Goal: Communication & Community: Share content

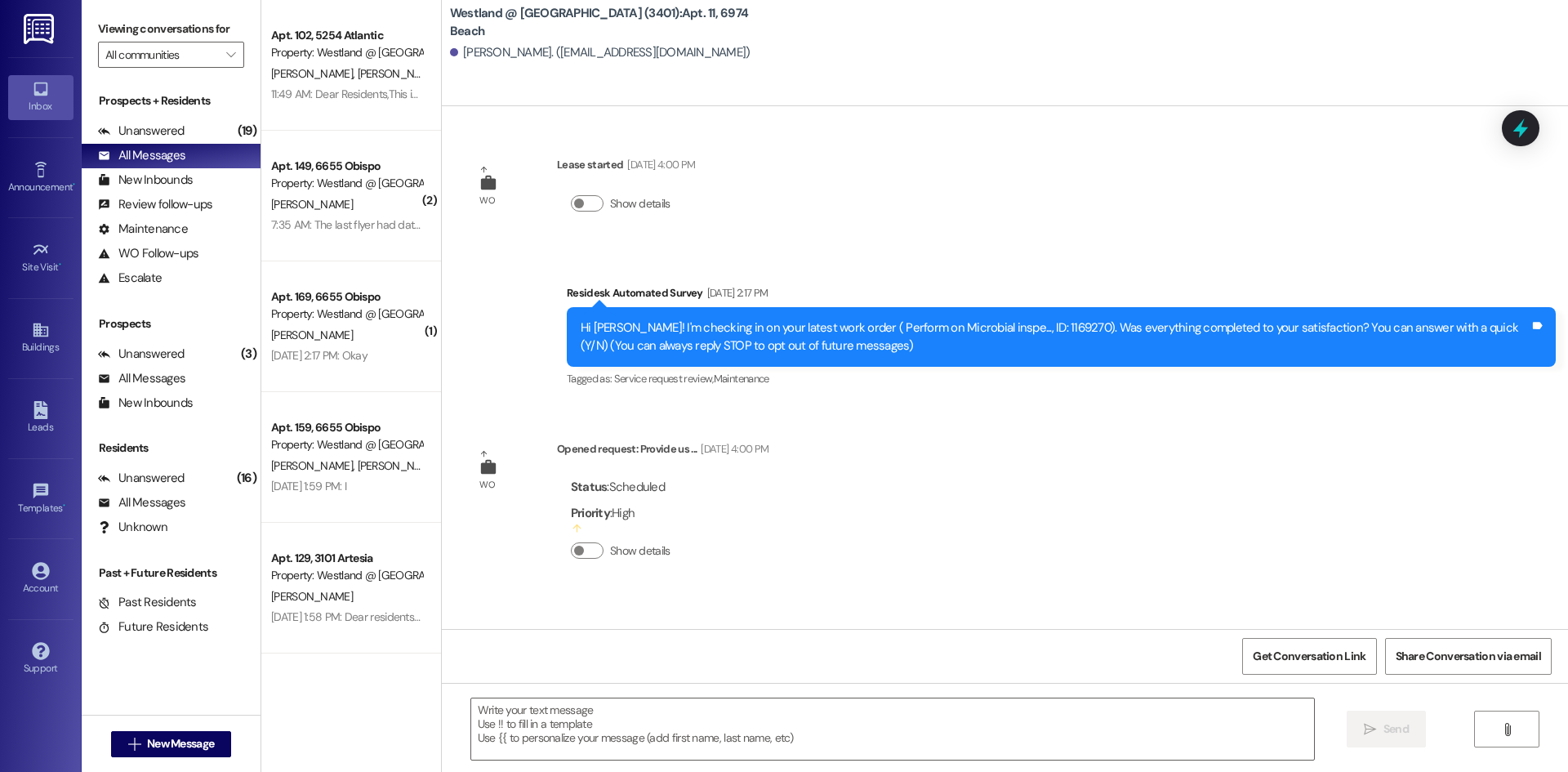
scroll to position [2517, 0]
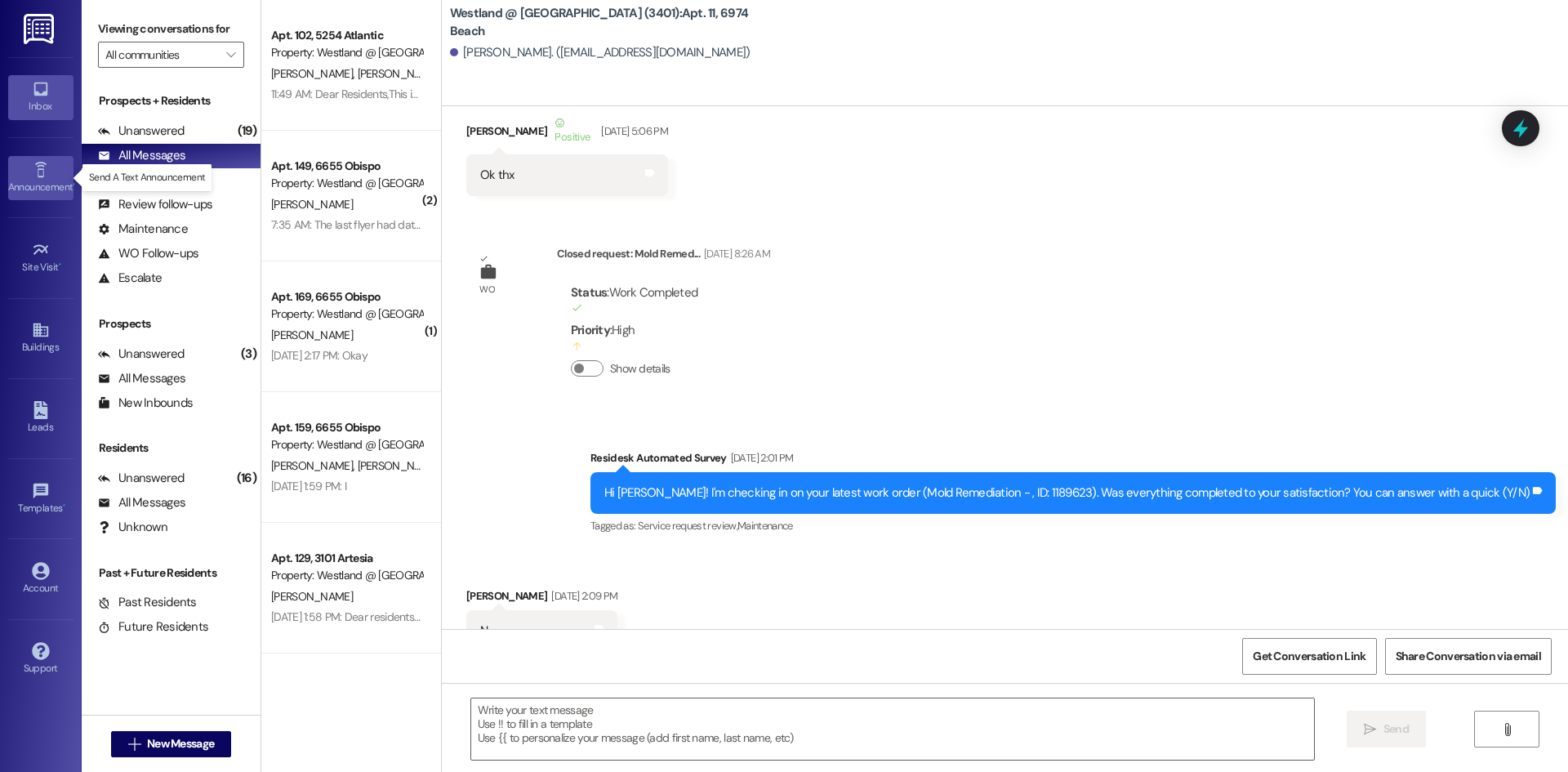
click at [33, 172] on icon at bounding box center [41, 170] width 18 height 18
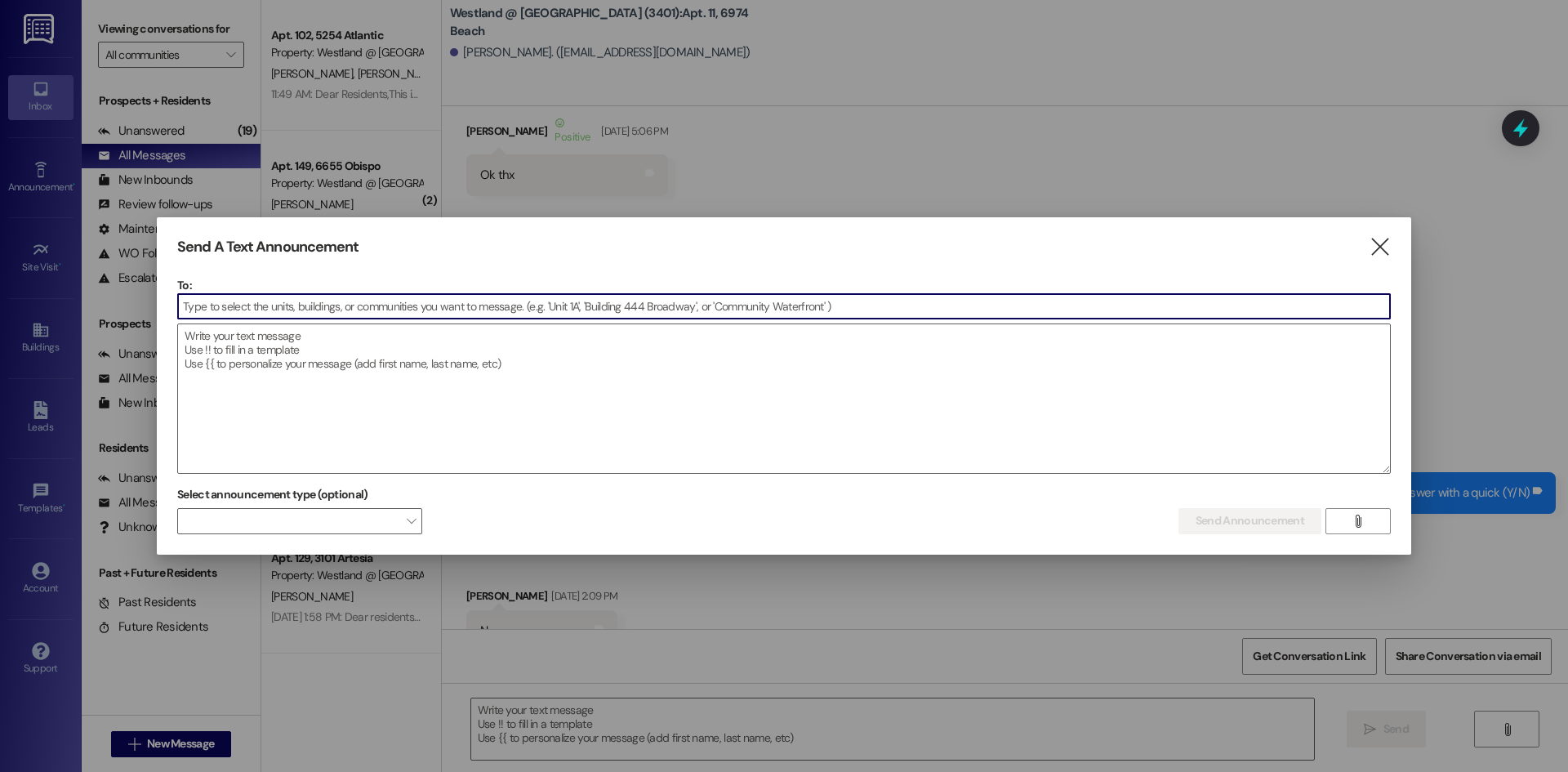
click at [221, 307] on input at bounding box center [784, 306] width 1212 height 25
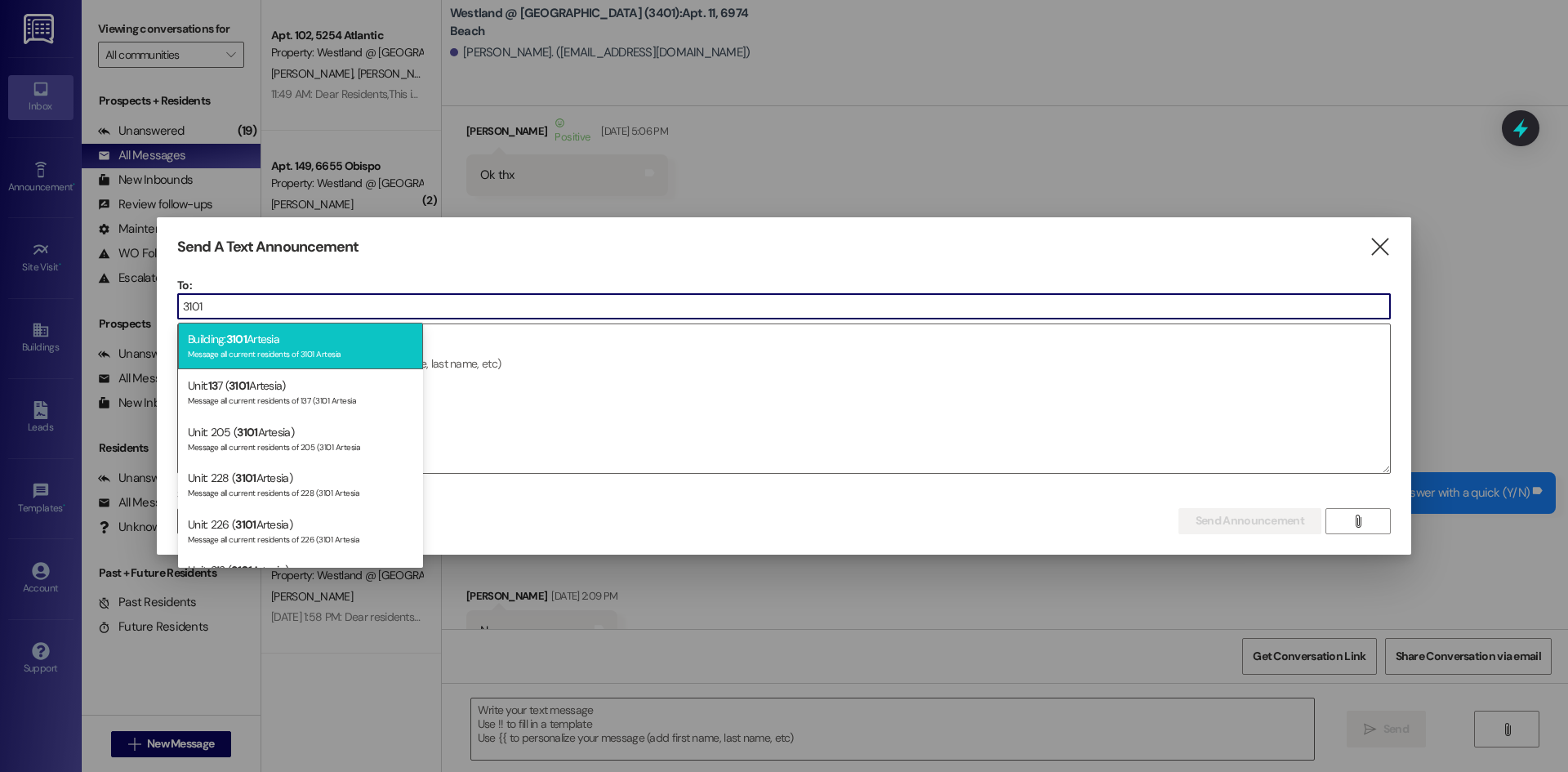
type input "3101"
click at [332, 344] on div "Building: 3101 Artesia Message all current residents of 3101 Artesia" at bounding box center [300, 346] width 245 height 46
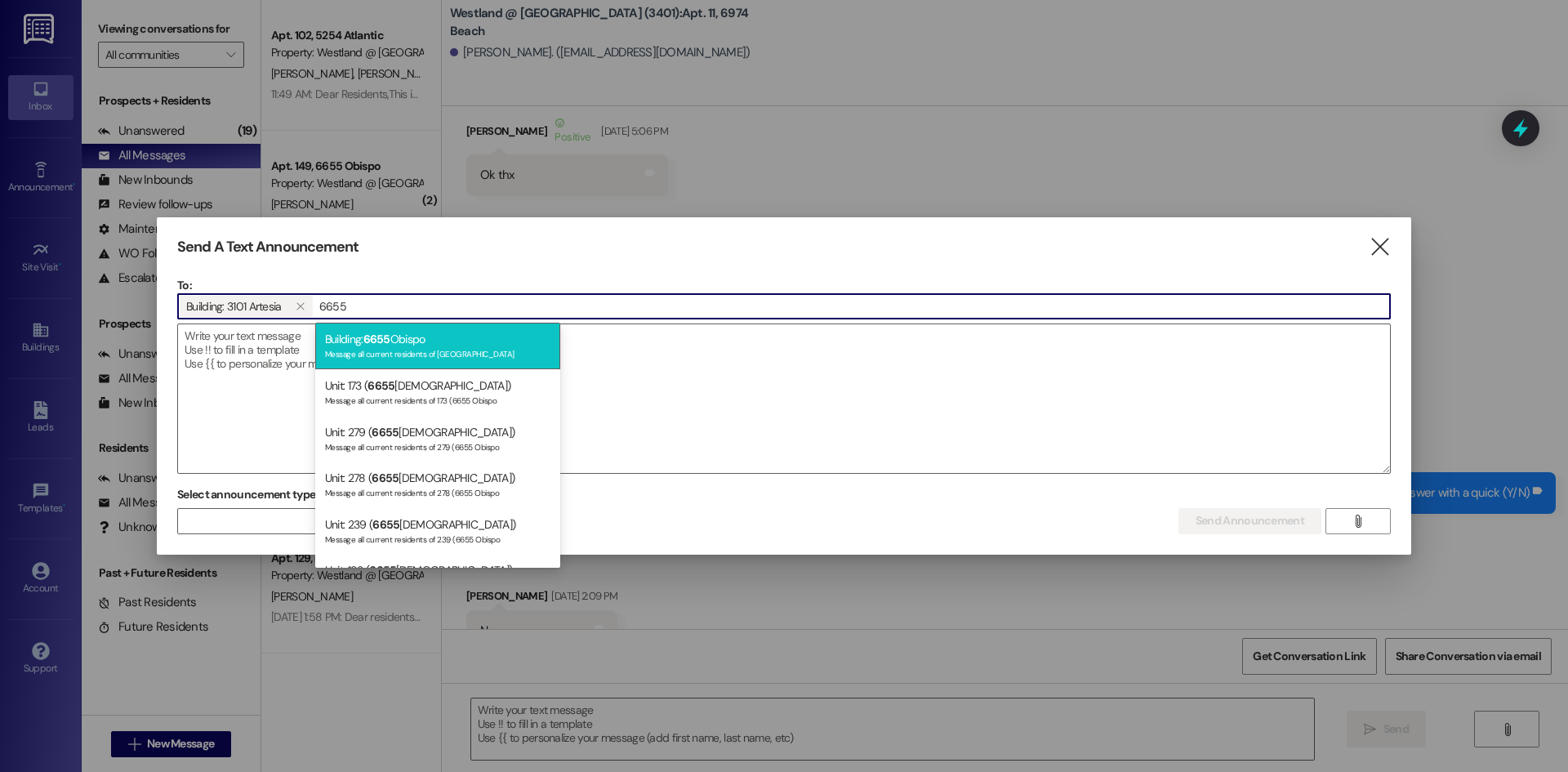
type input "6655"
click at [373, 342] on span "6655" at bounding box center [376, 339] width 27 height 15
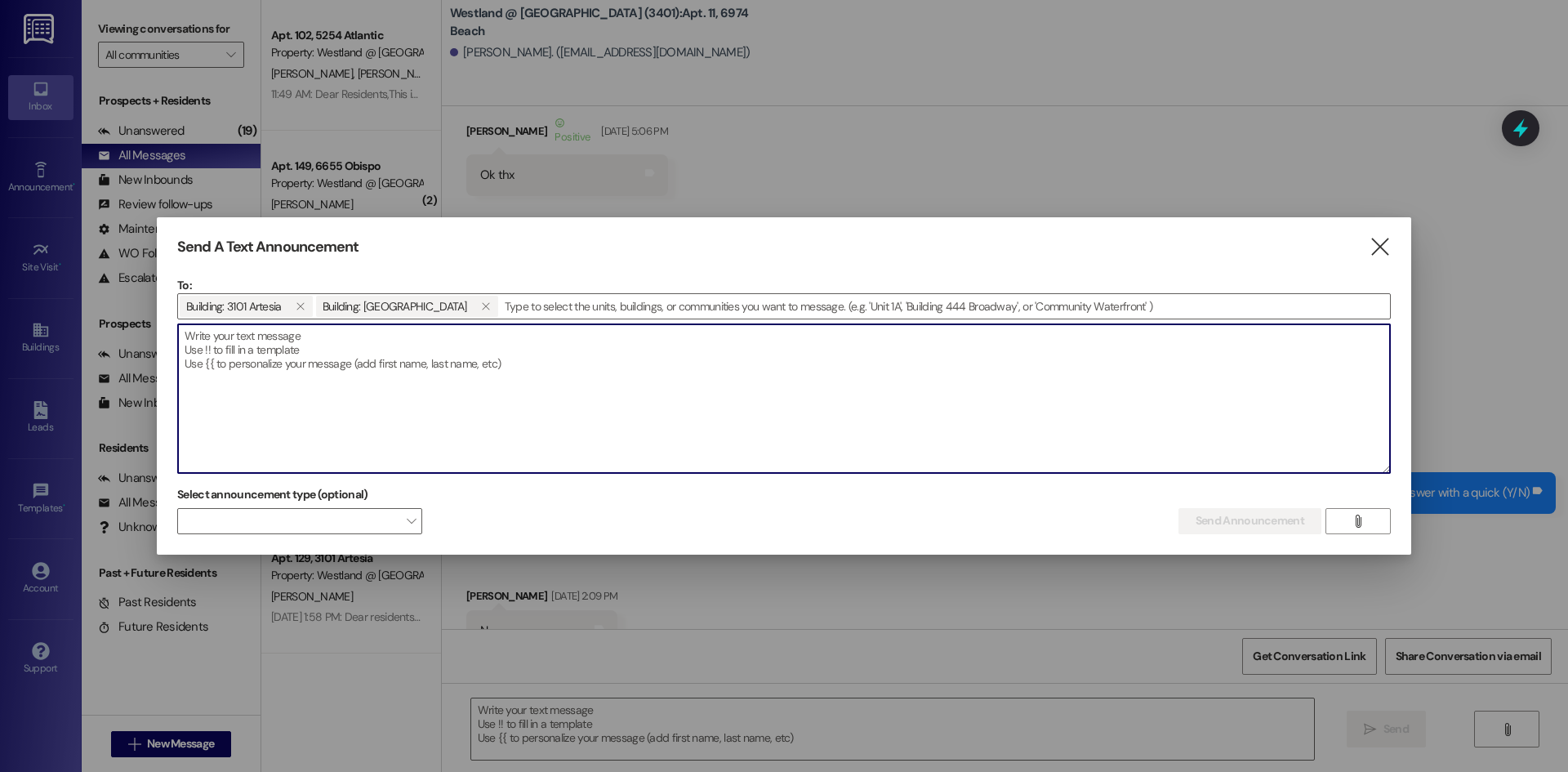
click at [294, 371] on textarea at bounding box center [784, 398] width 1212 height 148
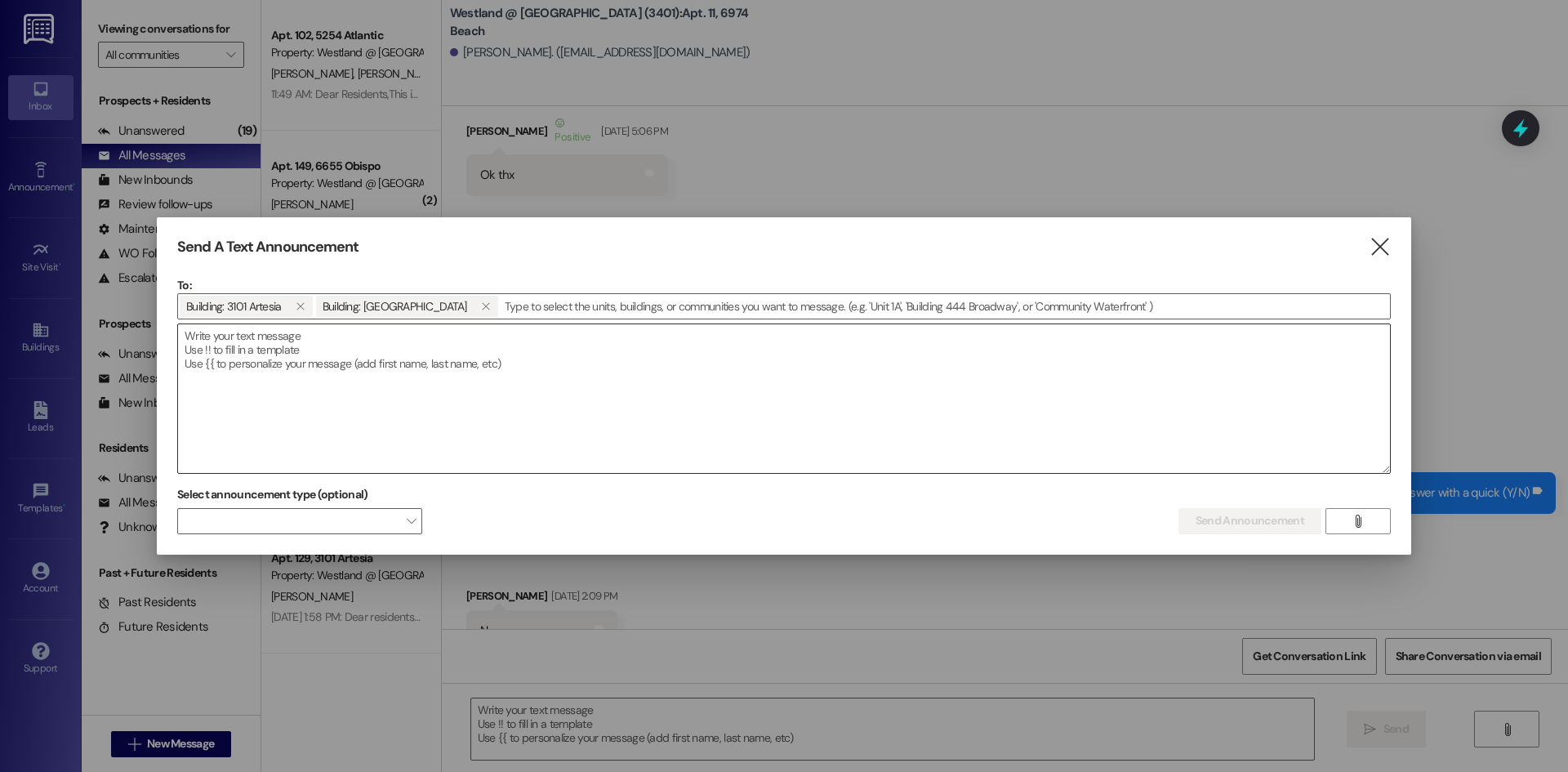
click at [248, 333] on textarea at bounding box center [784, 398] width 1212 height 148
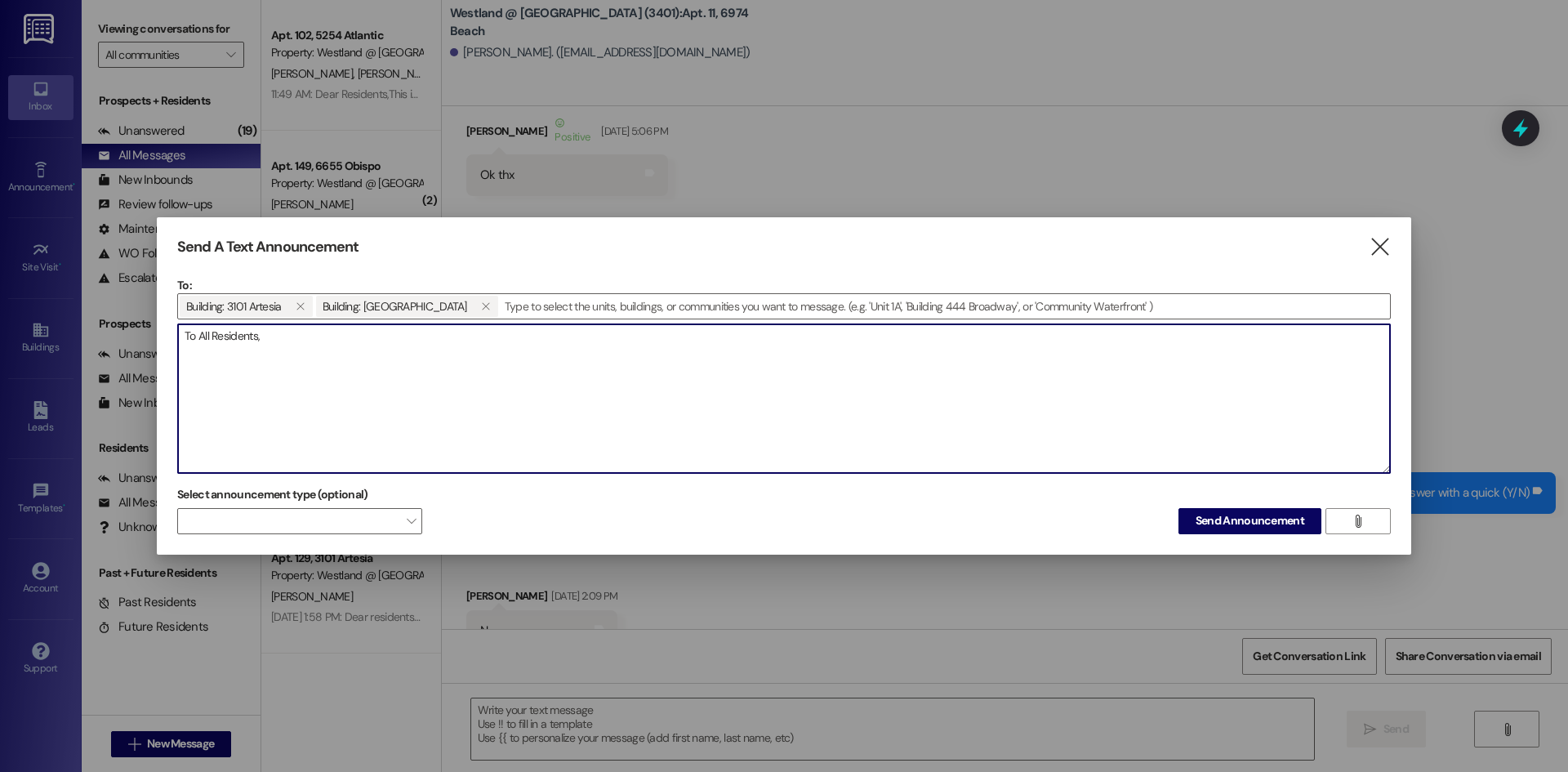
paste textarea "Please note that any communication not specifically addressed to you by name is…"
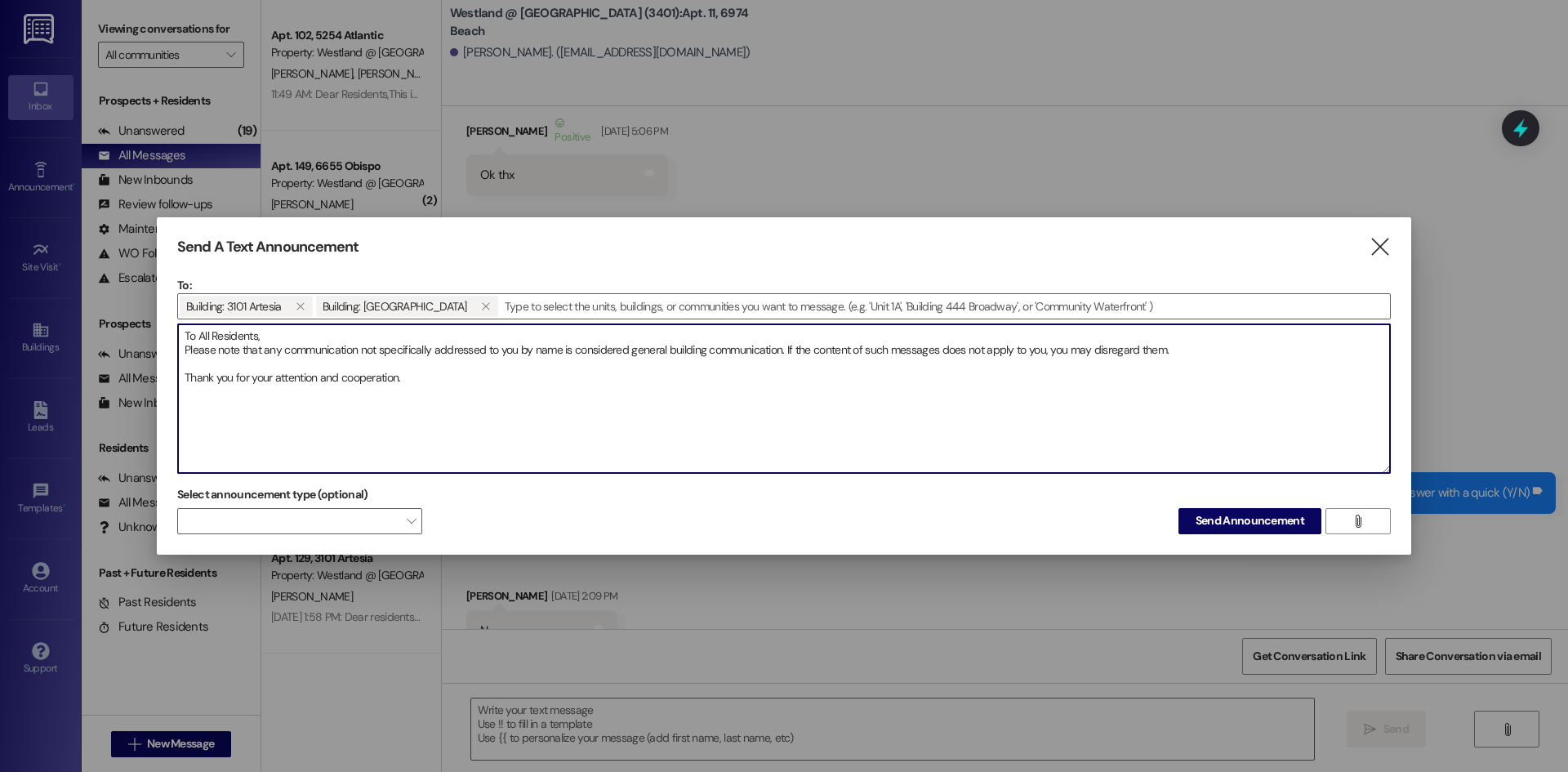
click at [252, 430] on textarea "To All Residents, Please note that any communication not specifically addressed…" at bounding box center [784, 398] width 1212 height 148
click at [211, 408] on textarea "To All Residents, Please note that any communication not specifically addressed…" at bounding box center [784, 398] width 1212 height 148
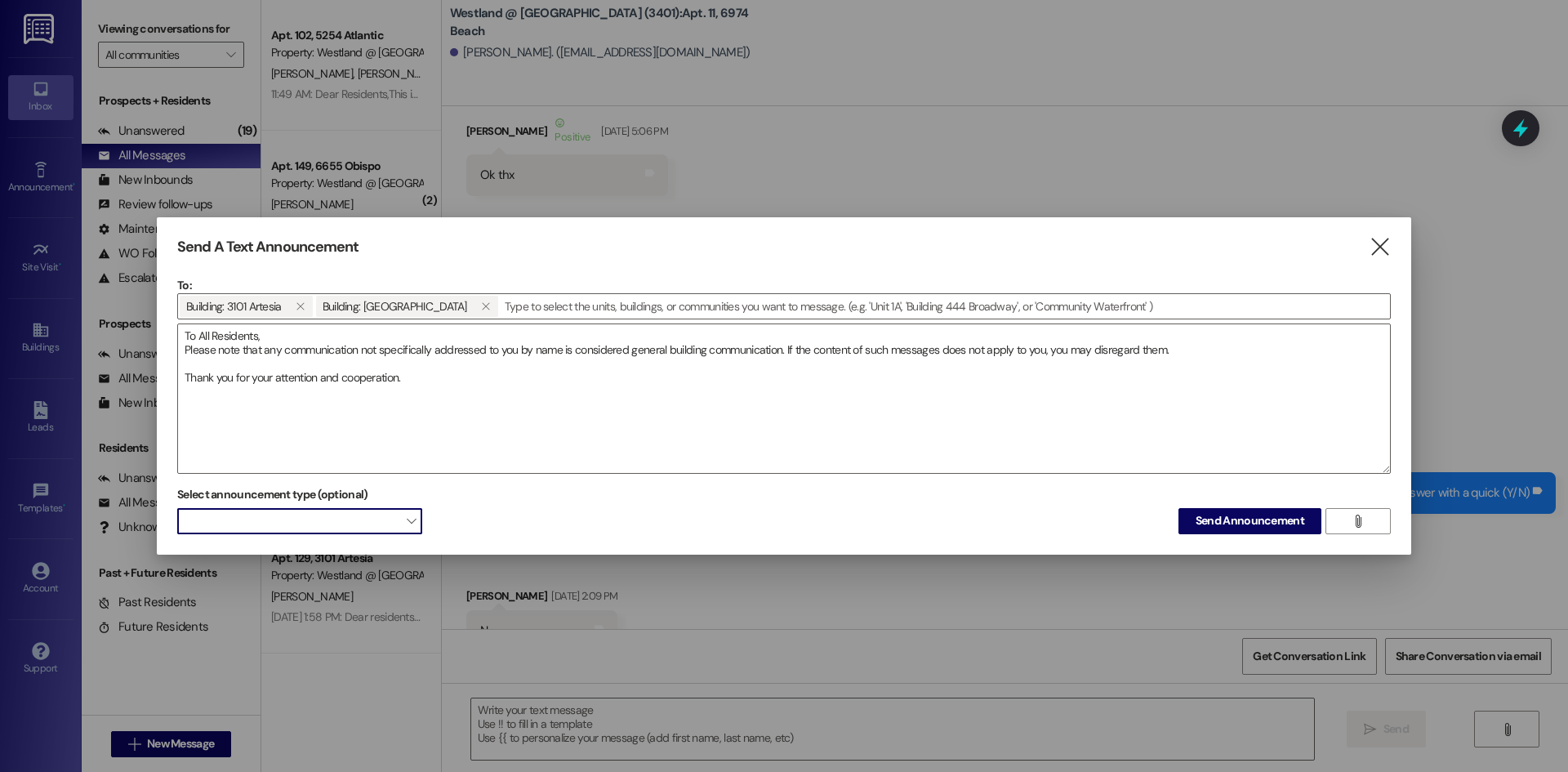
click at [389, 521] on span at bounding box center [299, 521] width 245 height 26
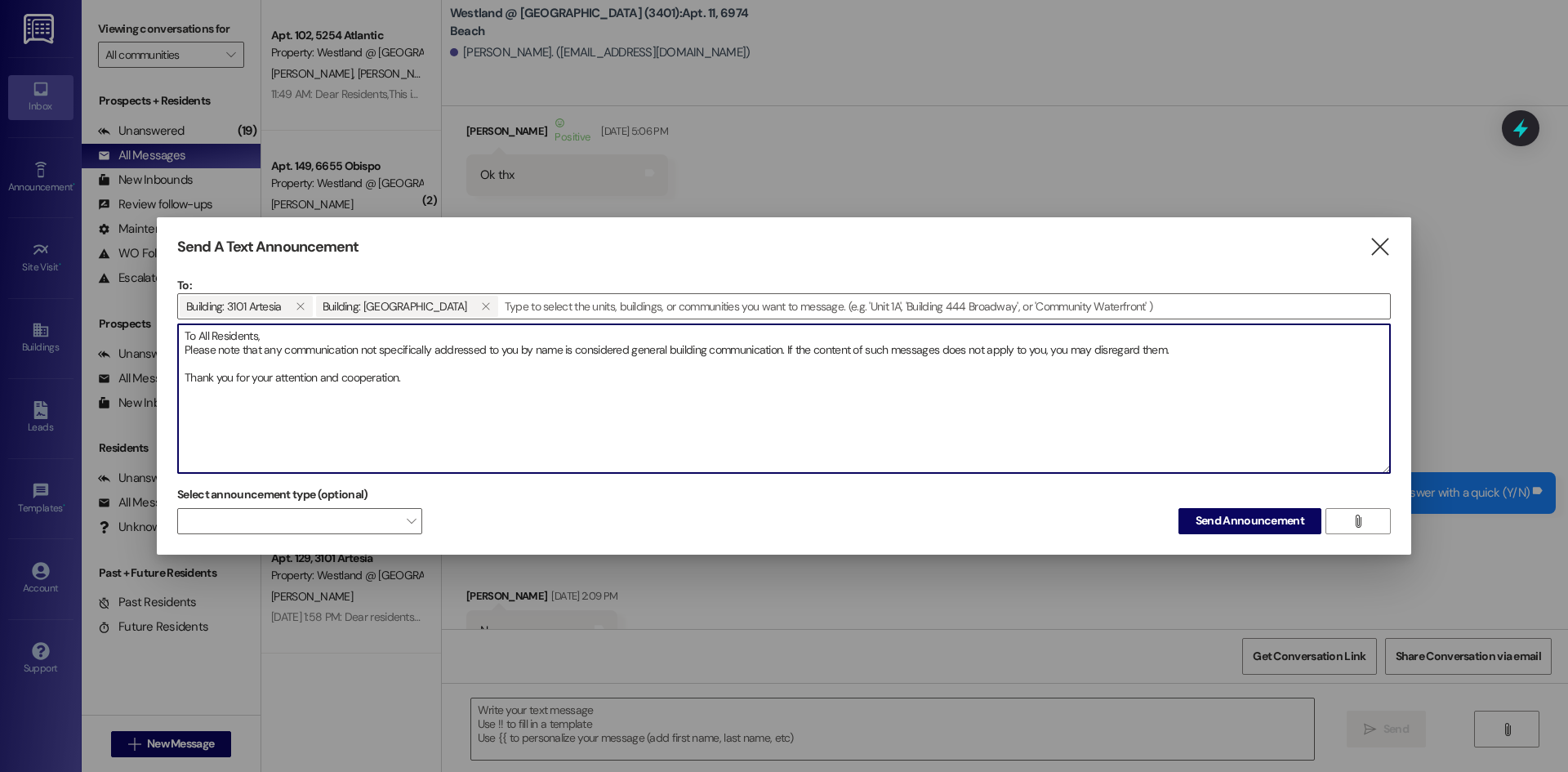
drag, startPoint x: 220, startPoint y: 389, endPoint x: 337, endPoint y: 446, distance: 130.1
click at [219, 390] on textarea "To All Residents, Please note that any communication not specifically addressed…" at bounding box center [784, 398] width 1212 height 148
click at [437, 389] on textarea "To All Residents, Please note that any communication not specifically addressed…" at bounding box center [784, 398] width 1212 height 148
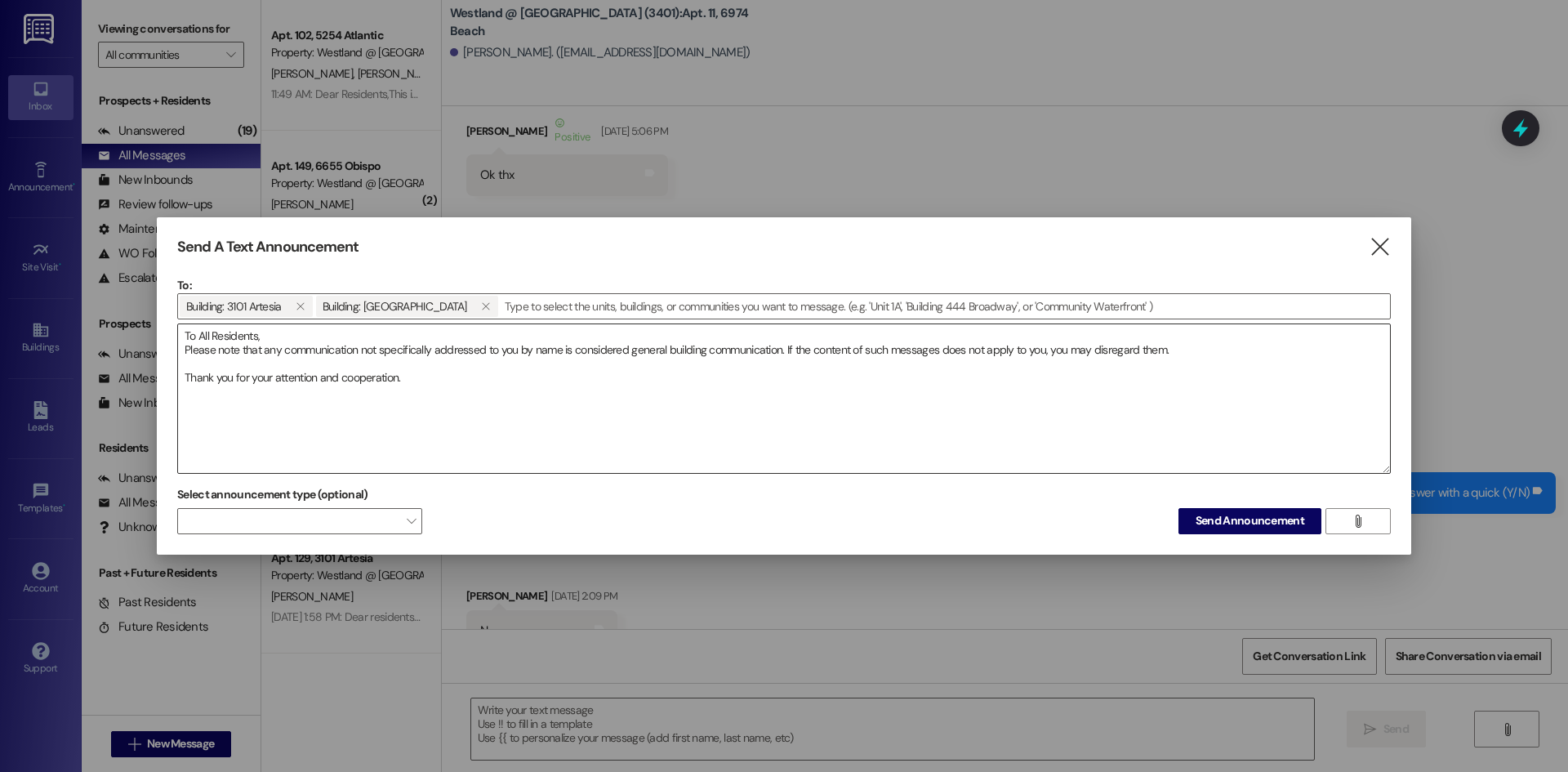
click at [461, 390] on textarea "To All Residents, Please note that any communication not specifically addressed…" at bounding box center [784, 398] width 1212 height 148
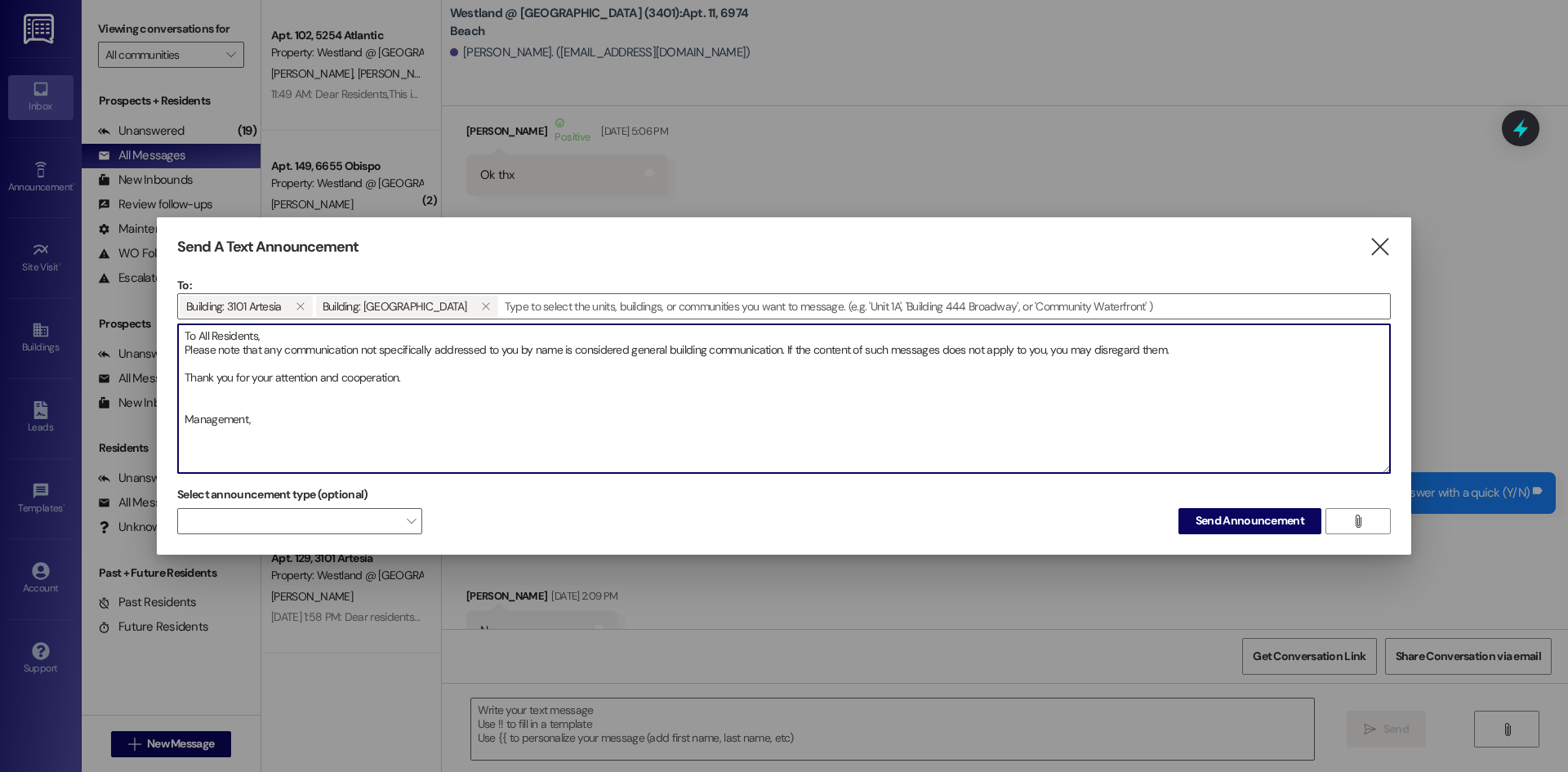
type textarea "To All Residents, Please note that any communication not specifically addressed…"
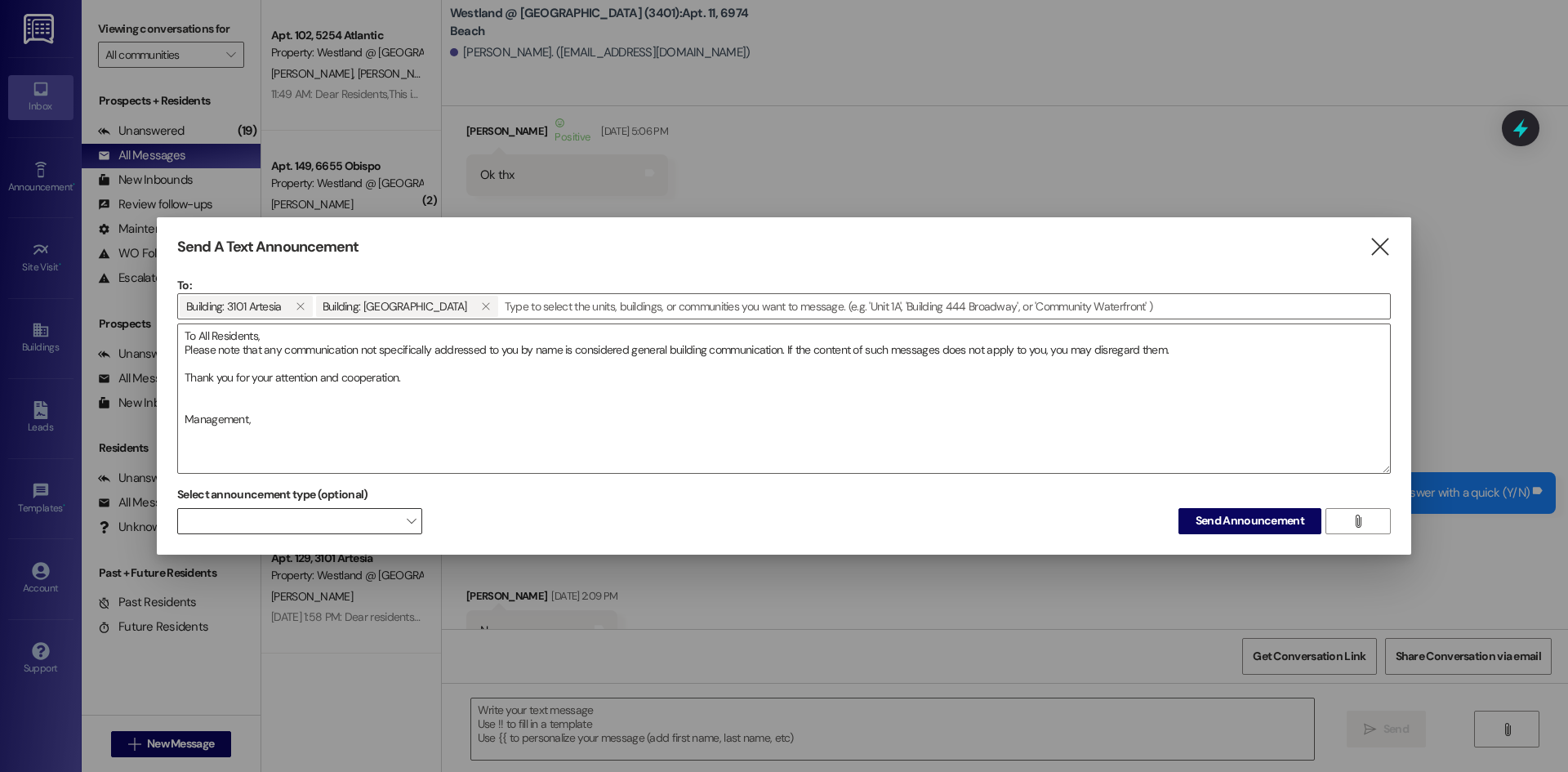
click at [245, 531] on span at bounding box center [299, 521] width 245 height 26
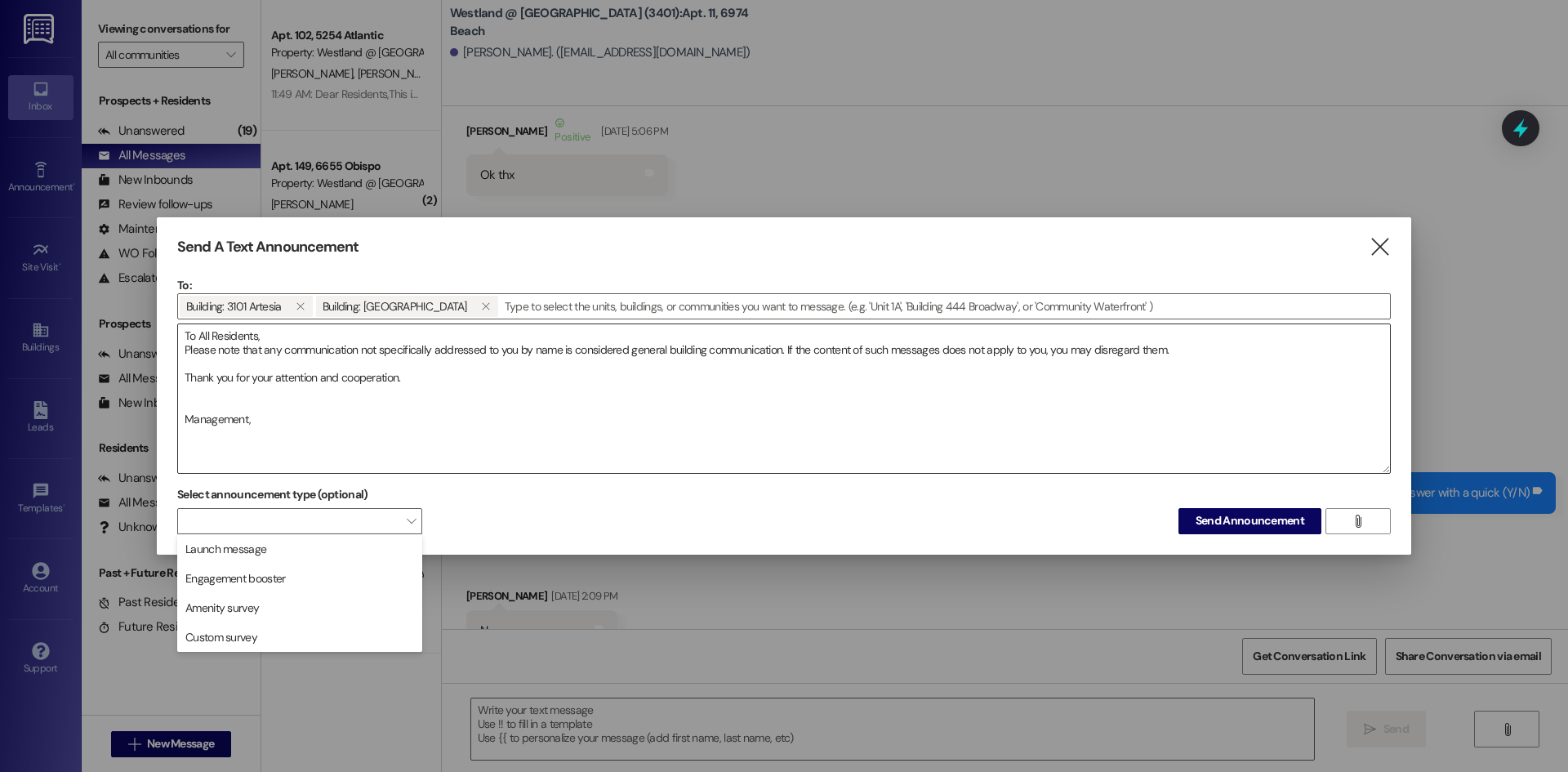
click at [573, 448] on textarea "To All Residents, Please note that any communication not specifically addressed…" at bounding box center [784, 398] width 1212 height 148
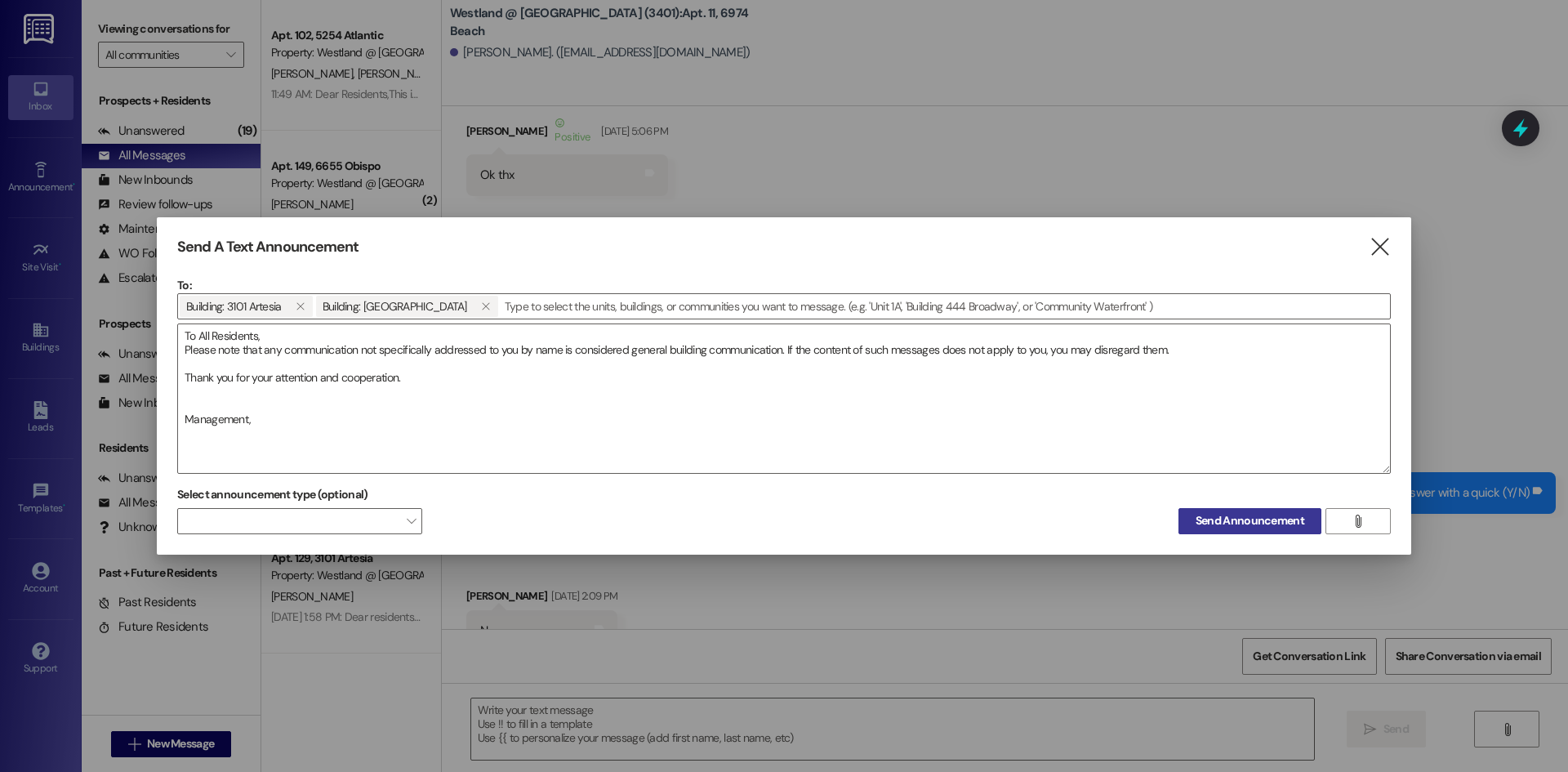
click at [1251, 529] on span "Send Announcement" at bounding box center [1250, 520] width 109 height 17
